Goal: Transaction & Acquisition: Purchase product/service

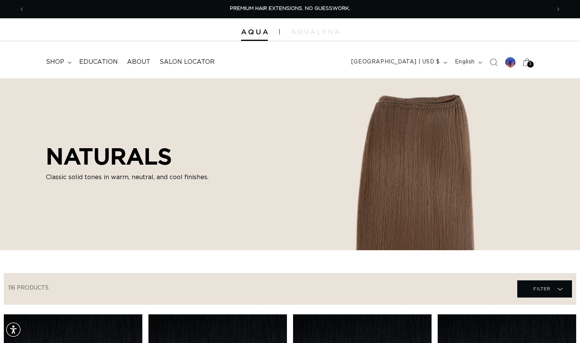
click at [527, 65] on div "3 3" at bounding box center [530, 64] width 7 height 7
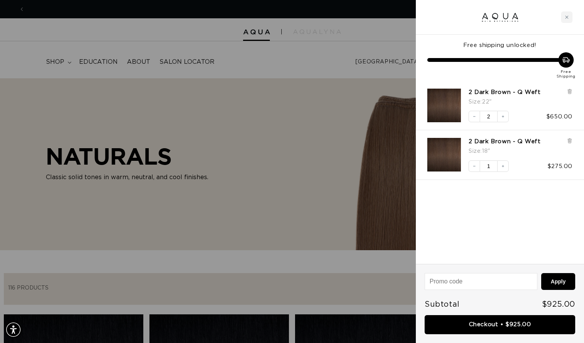
scroll to position [0, 530]
click at [505, 119] on icon "Increase quantity" at bounding box center [503, 116] width 5 height 5
click at [504, 120] on button "Increase quantity" at bounding box center [502, 116] width 11 height 11
click at [504, 164] on icon "Increase quantity" at bounding box center [503, 166] width 5 height 5
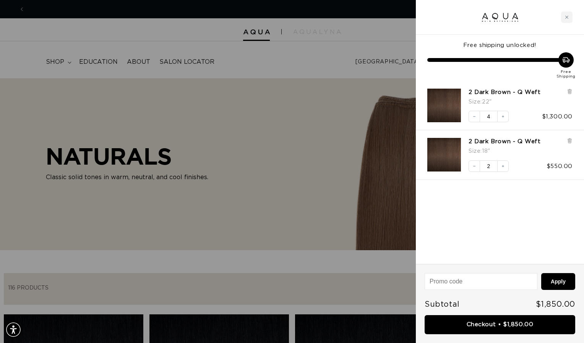
scroll to position [0, 0]
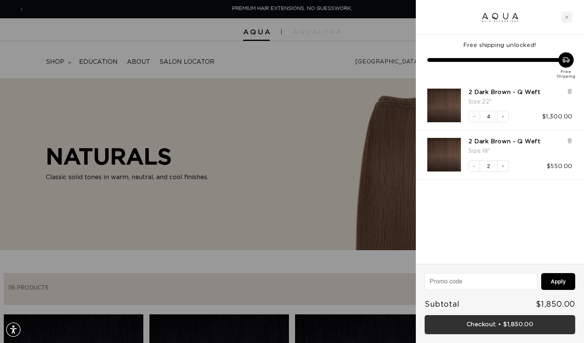
click at [502, 330] on link "Checkout • $1,850.00" at bounding box center [500, 325] width 151 height 20
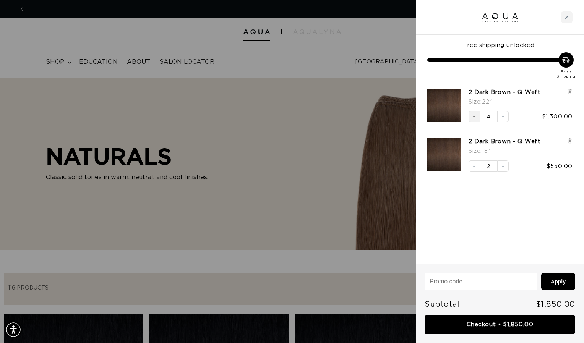
scroll to position [0, 1060]
click at [476, 117] on icon "Decrease quantity" at bounding box center [474, 116] width 5 height 5
click at [475, 117] on icon "Decrease quantity" at bounding box center [474, 116] width 5 height 5
click at [476, 164] on icon "Decrease quantity" at bounding box center [474, 166] width 5 height 5
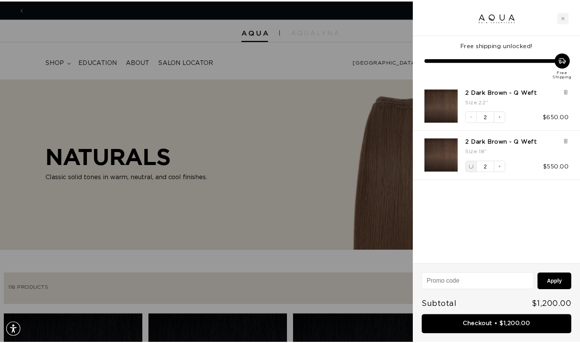
scroll to position [0, 0]
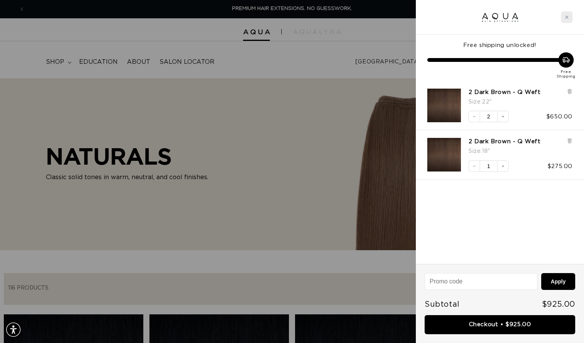
click at [567, 15] on div "Close cart" at bounding box center [566, 16] width 11 height 11
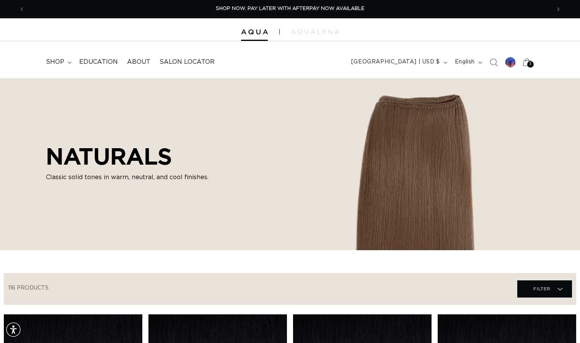
click at [527, 63] on div "3 3" at bounding box center [530, 64] width 7 height 7
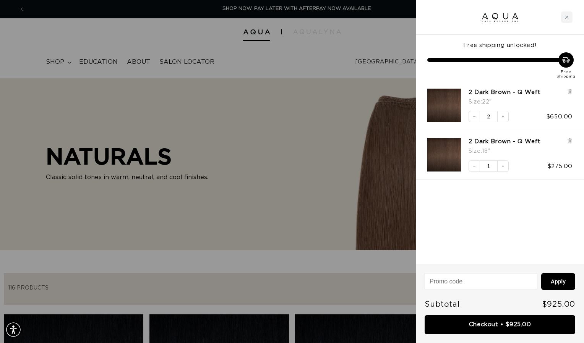
scroll to position [0, 530]
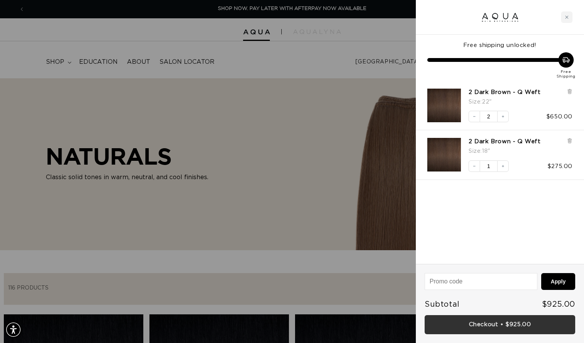
click at [509, 327] on link "Checkout • $925.00" at bounding box center [500, 325] width 151 height 20
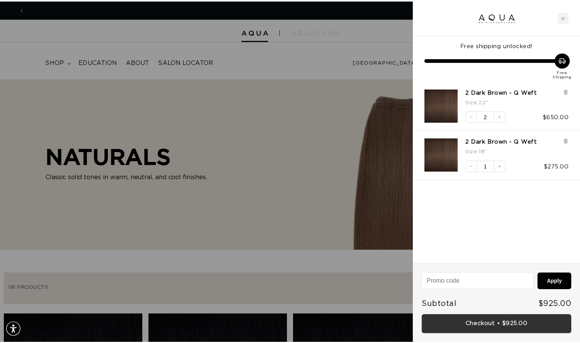
scroll to position [0, 0]
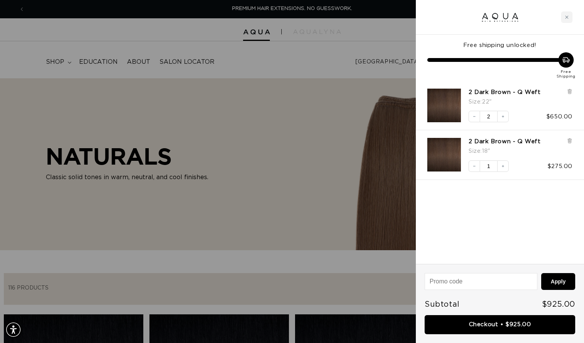
click at [242, 59] on div at bounding box center [292, 171] width 584 height 343
